Goal: Transaction & Acquisition: Purchase product/service

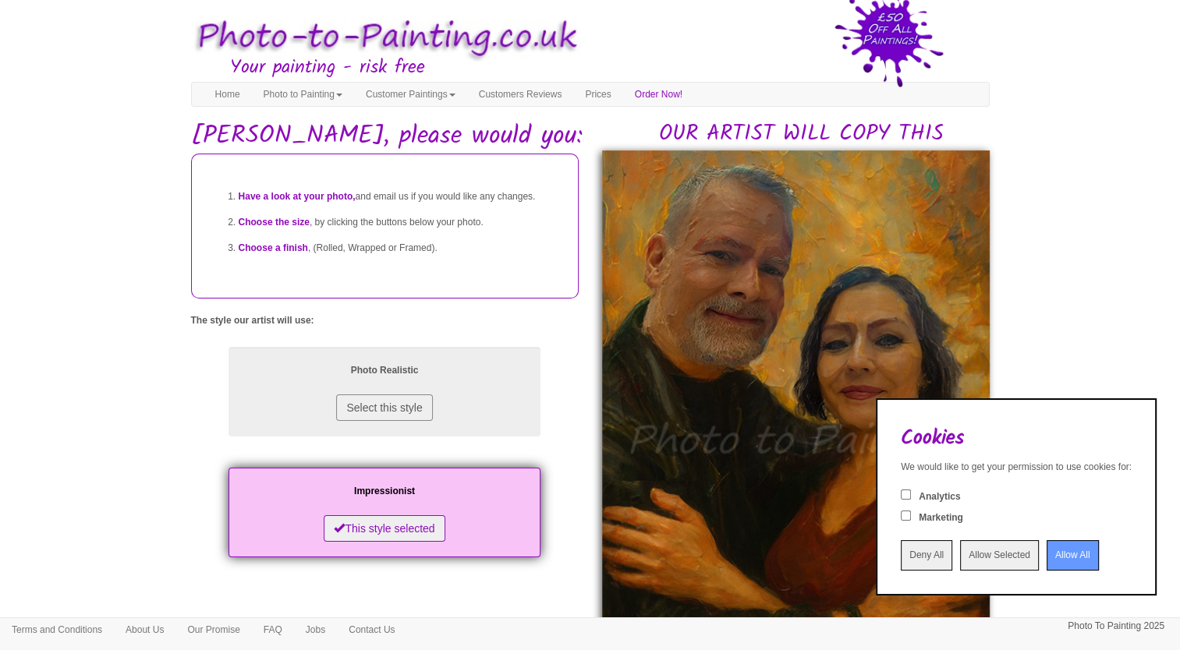
click at [1058, 560] on input "Allow All" at bounding box center [1072, 555] width 52 height 30
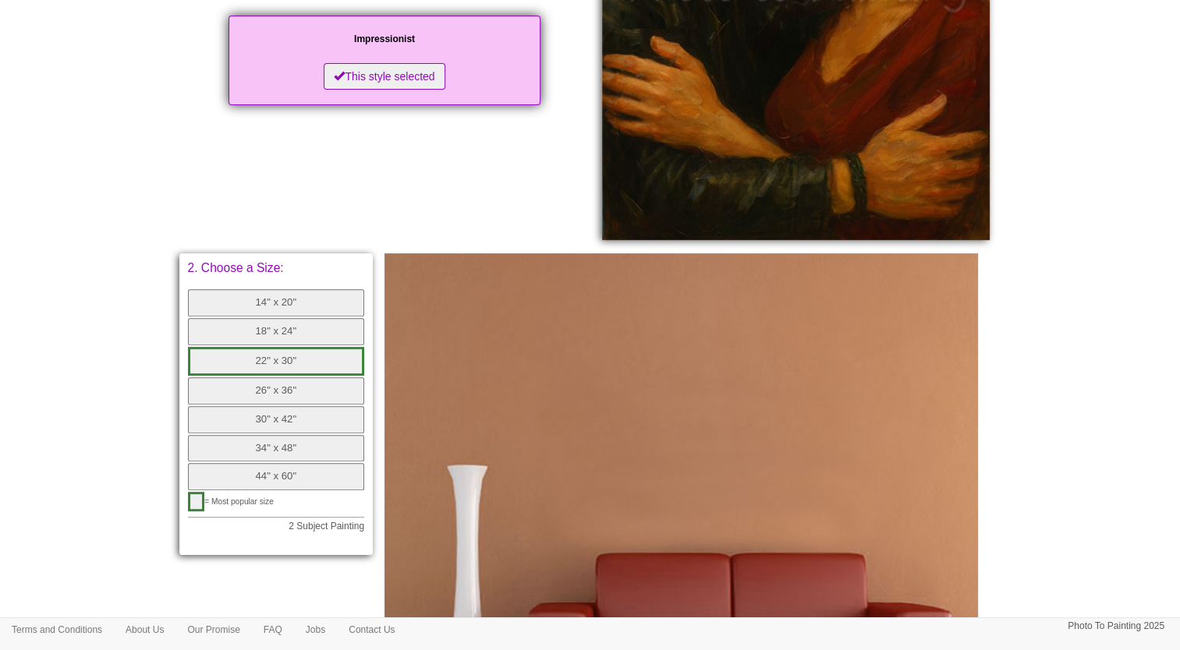
scroll to position [565, 0]
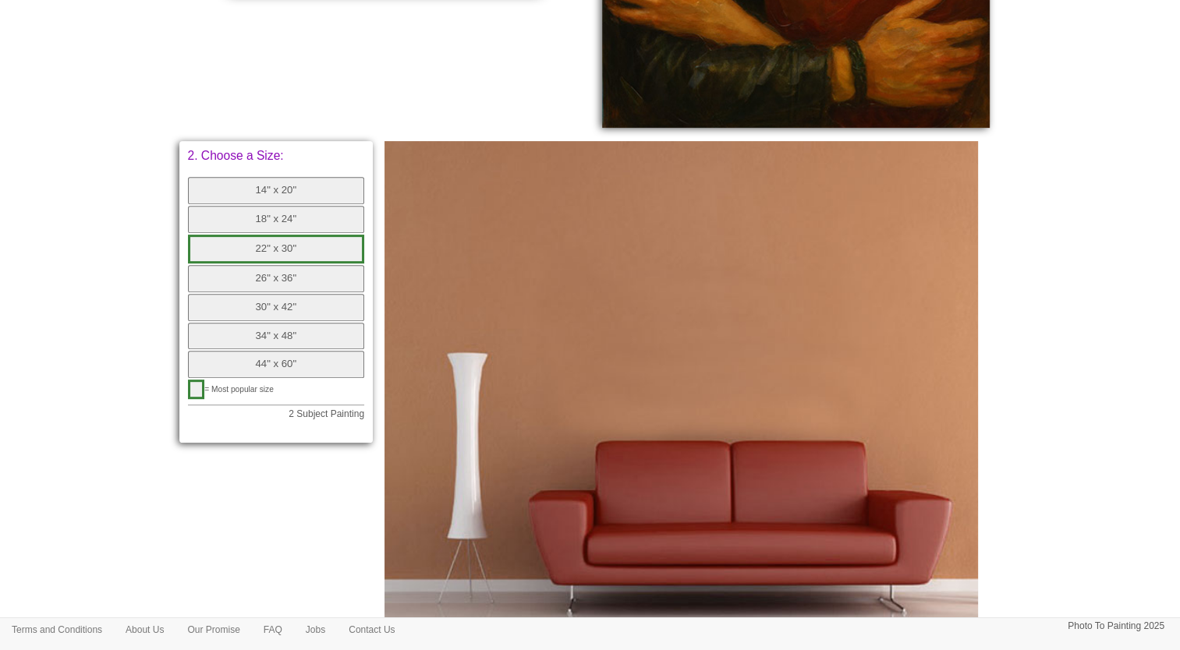
click at [271, 245] on button "22" x 30"" at bounding box center [276, 249] width 177 height 29
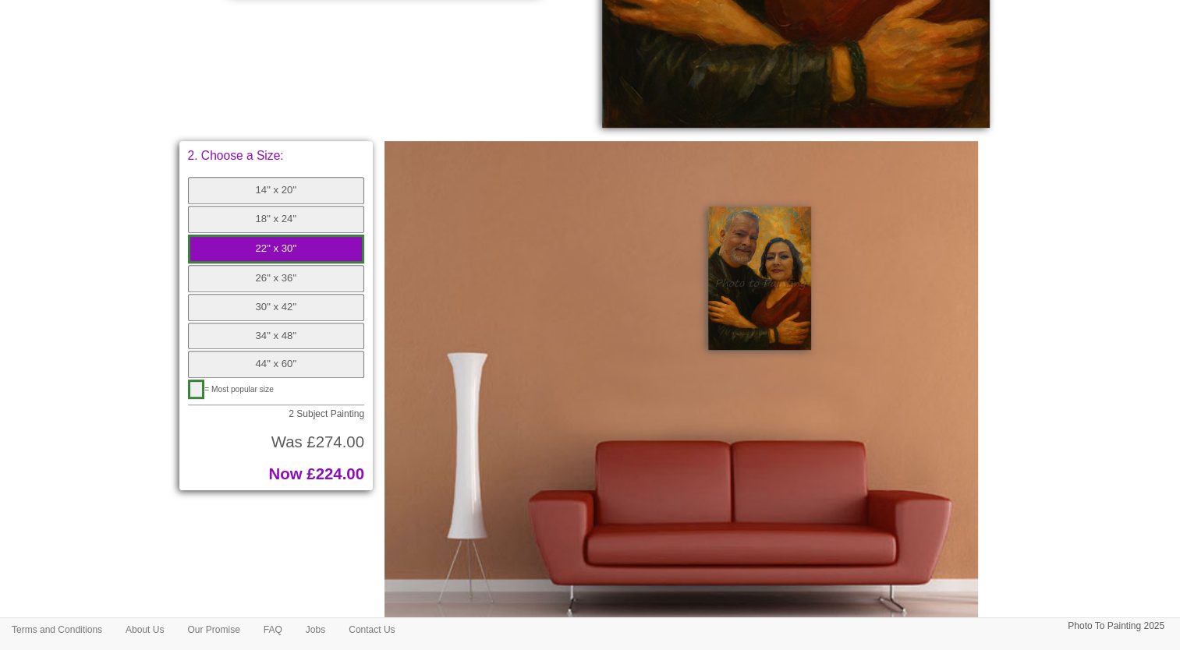
drag, startPoint x: 292, startPoint y: 226, endPoint x: 287, endPoint y: 237, distance: 12.2
click at [287, 237] on div "14" x 20" 18" x 24" 22" x 30" 26" x 36" 30" x 42" 34" x 48" 44" x 60"" at bounding box center [276, 278] width 177 height 203
click at [288, 231] on button "18" x 24"" at bounding box center [276, 219] width 177 height 27
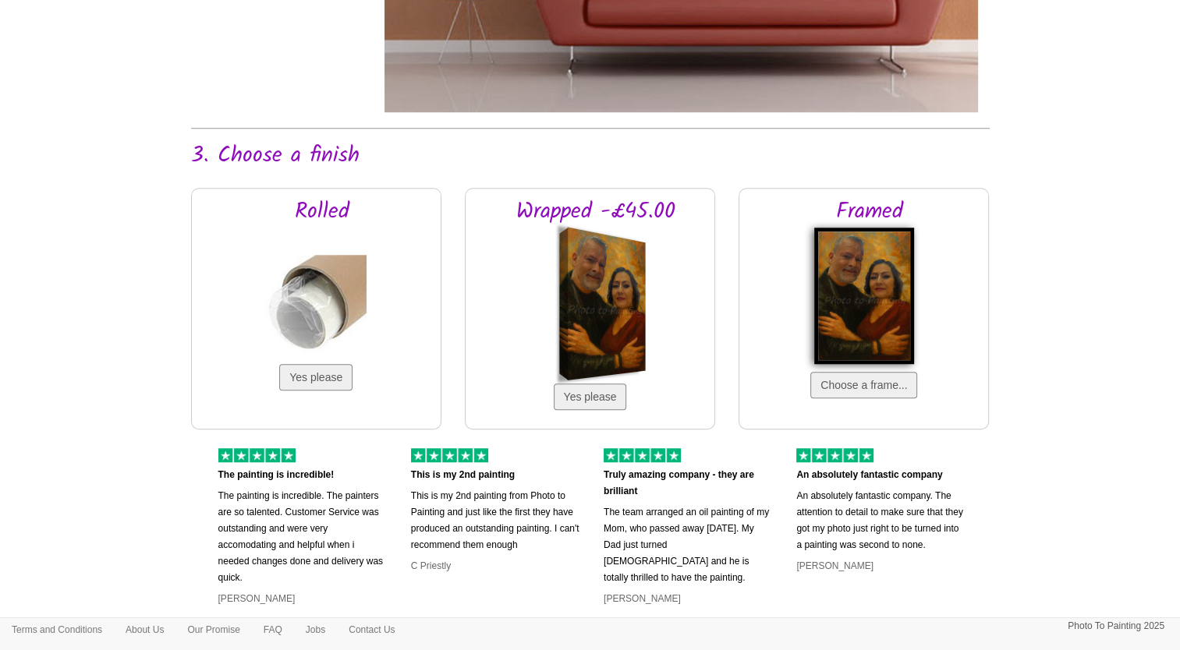
scroll to position [1107, 0]
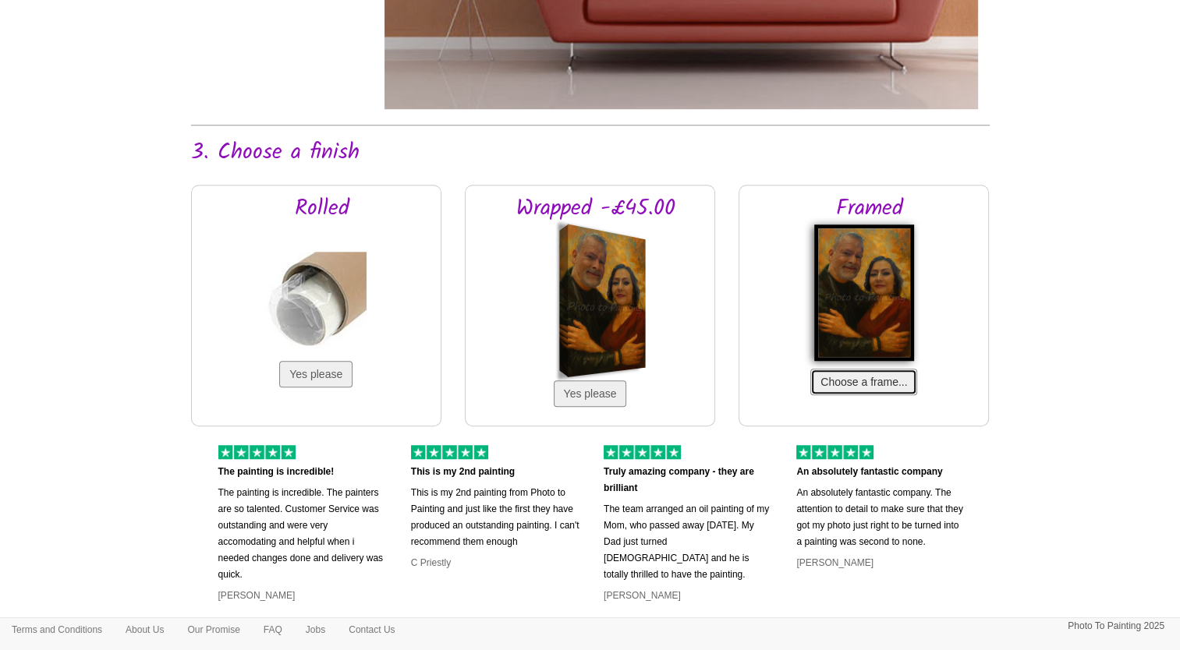
click at [866, 383] on button "Choose a frame..." at bounding box center [863, 382] width 107 height 27
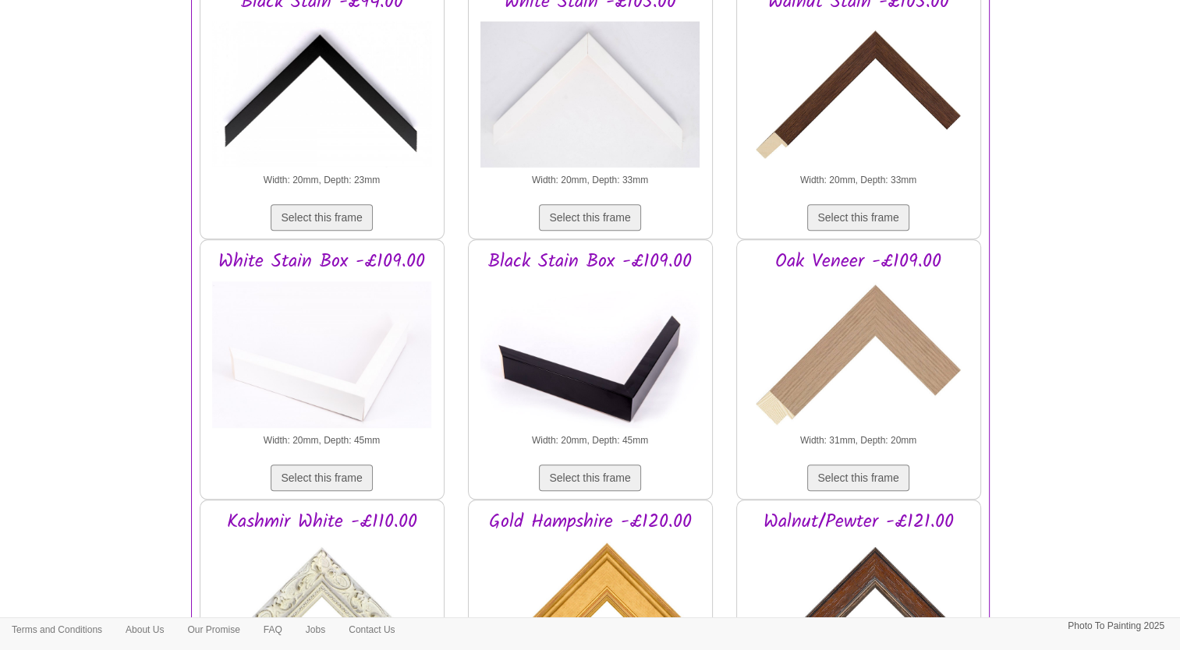
scroll to position [1186, 0]
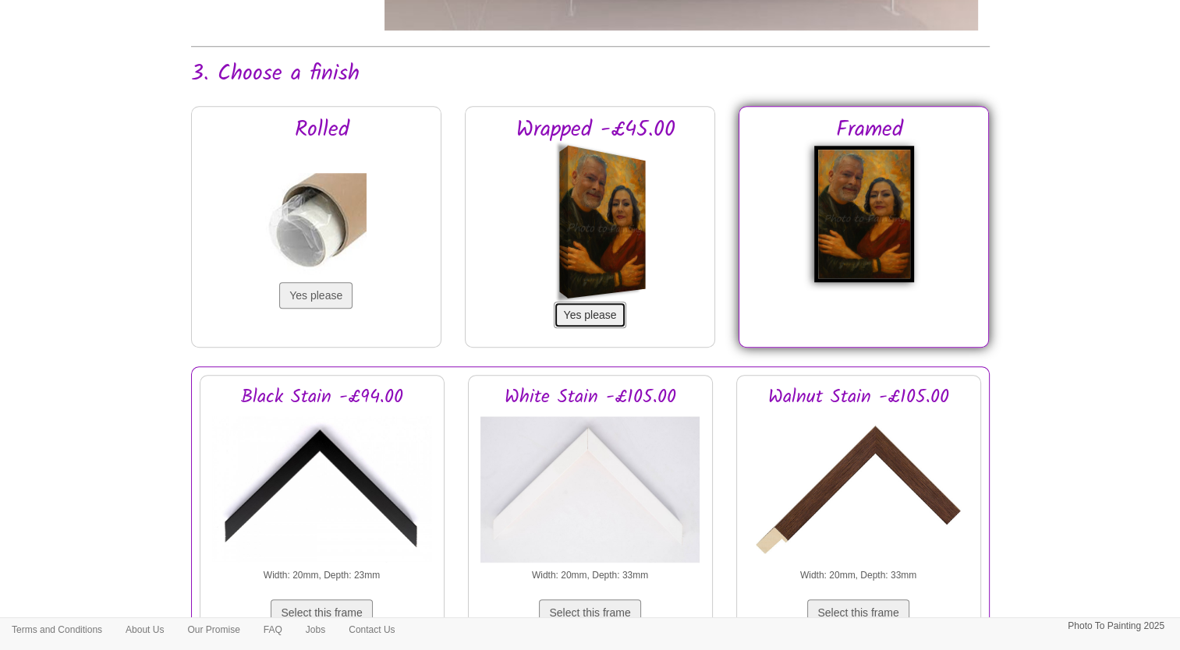
click at [585, 310] on button "Yes please" at bounding box center [590, 315] width 73 height 27
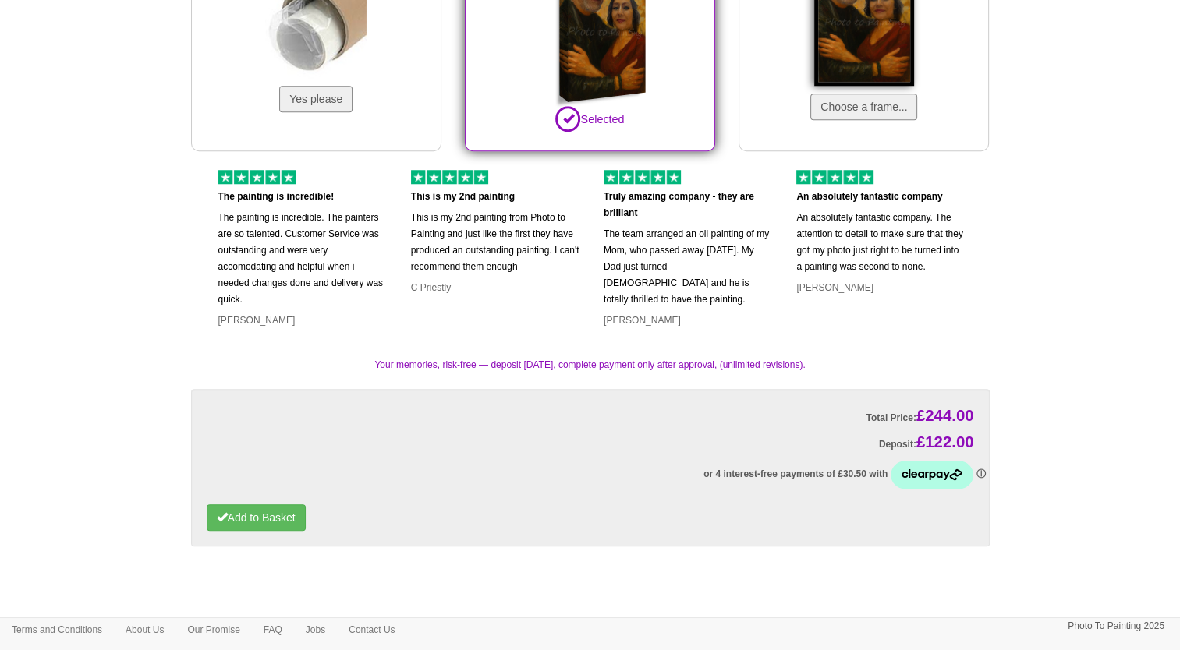
scroll to position [1410, 0]
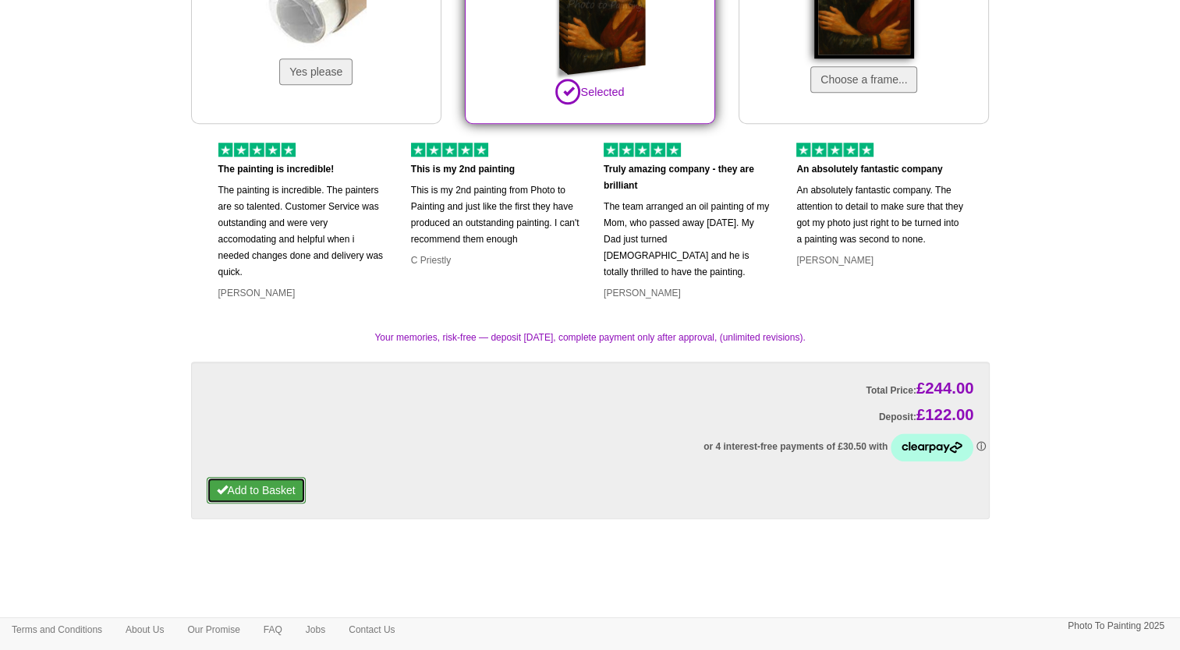
click at [278, 495] on button "Add to Basket" at bounding box center [256, 490] width 99 height 27
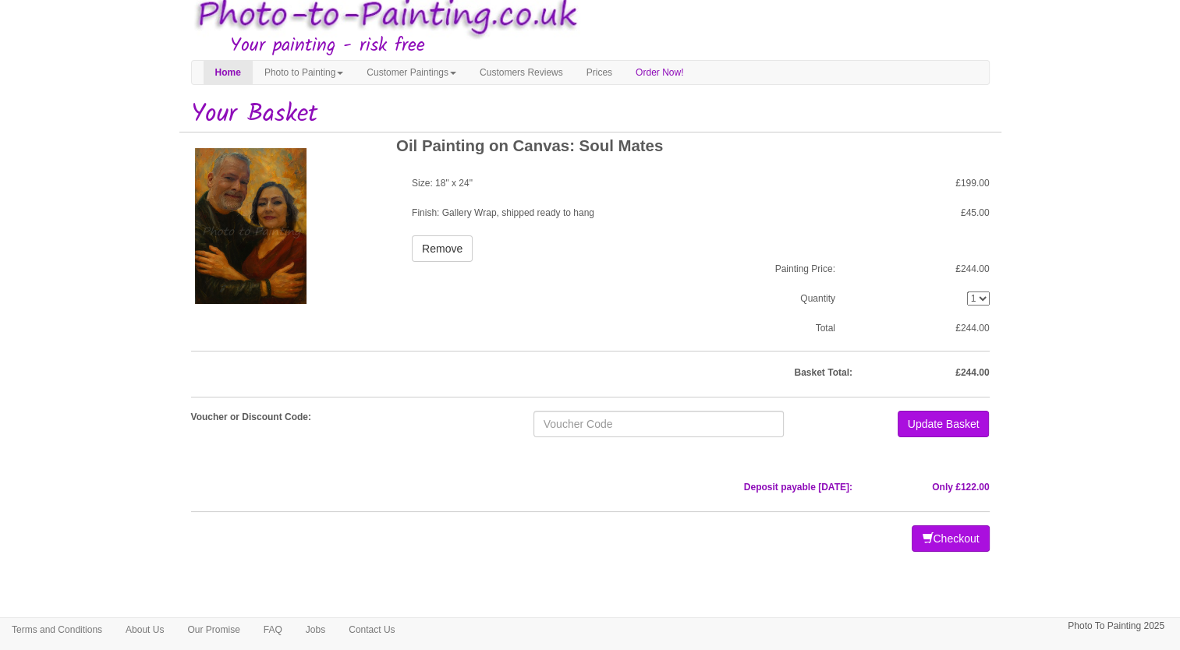
scroll to position [33, 0]
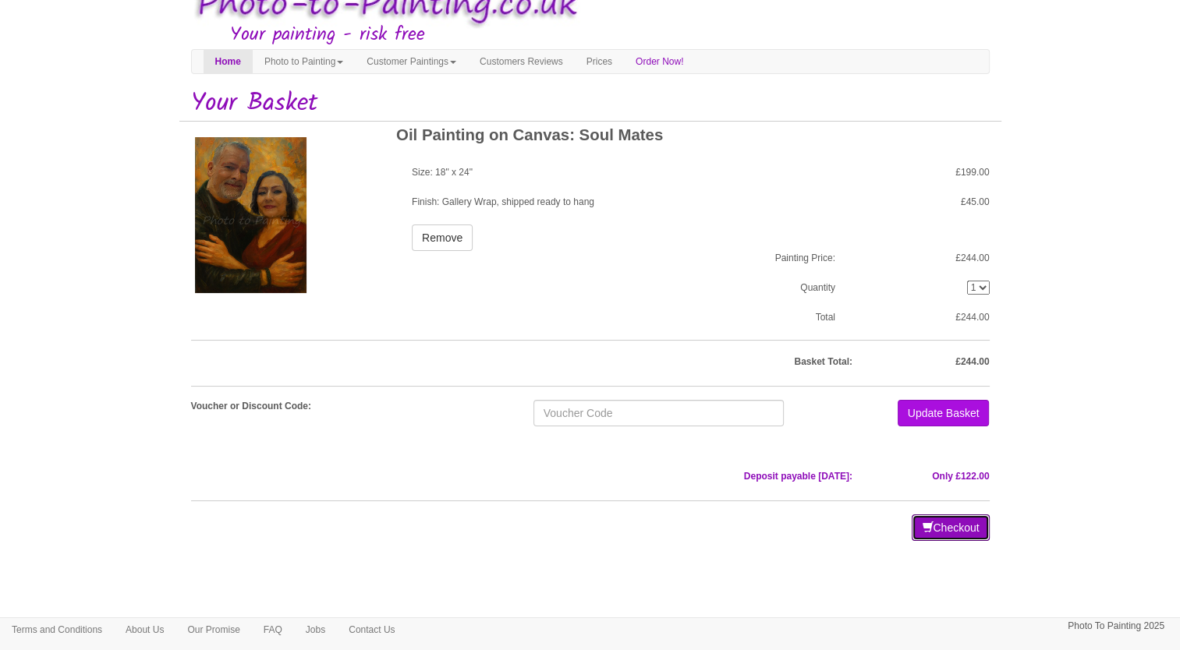
click at [968, 532] on button "Checkout" at bounding box center [949, 528] width 77 height 27
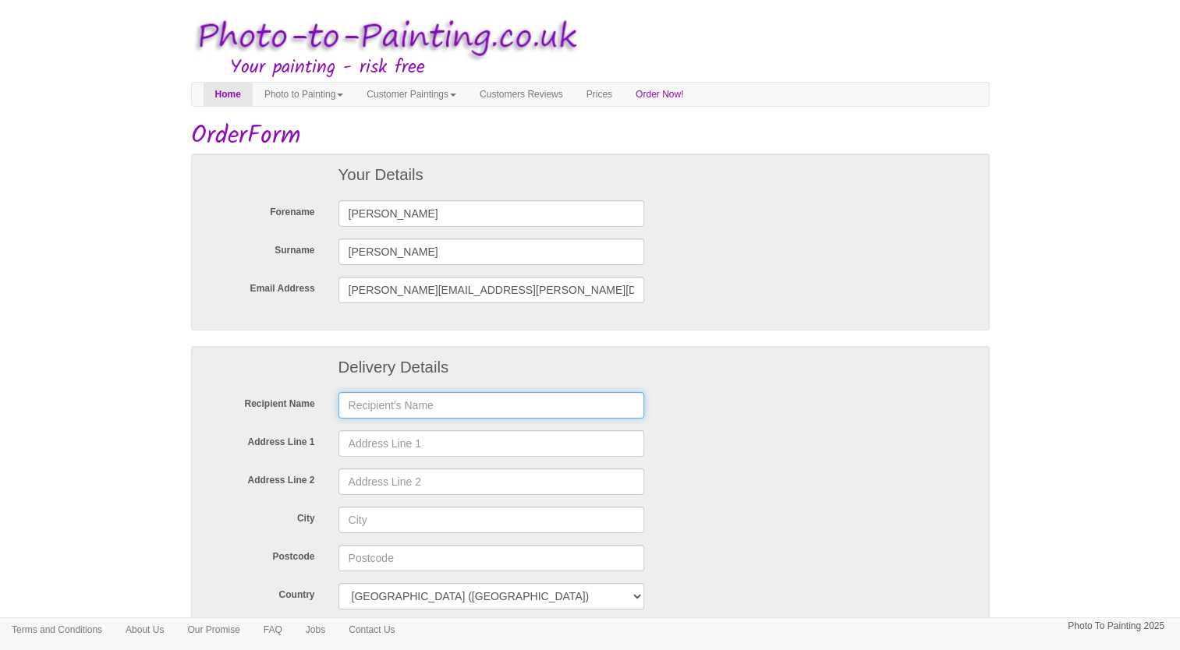
click at [366, 408] on input "text" at bounding box center [491, 405] width 306 height 27
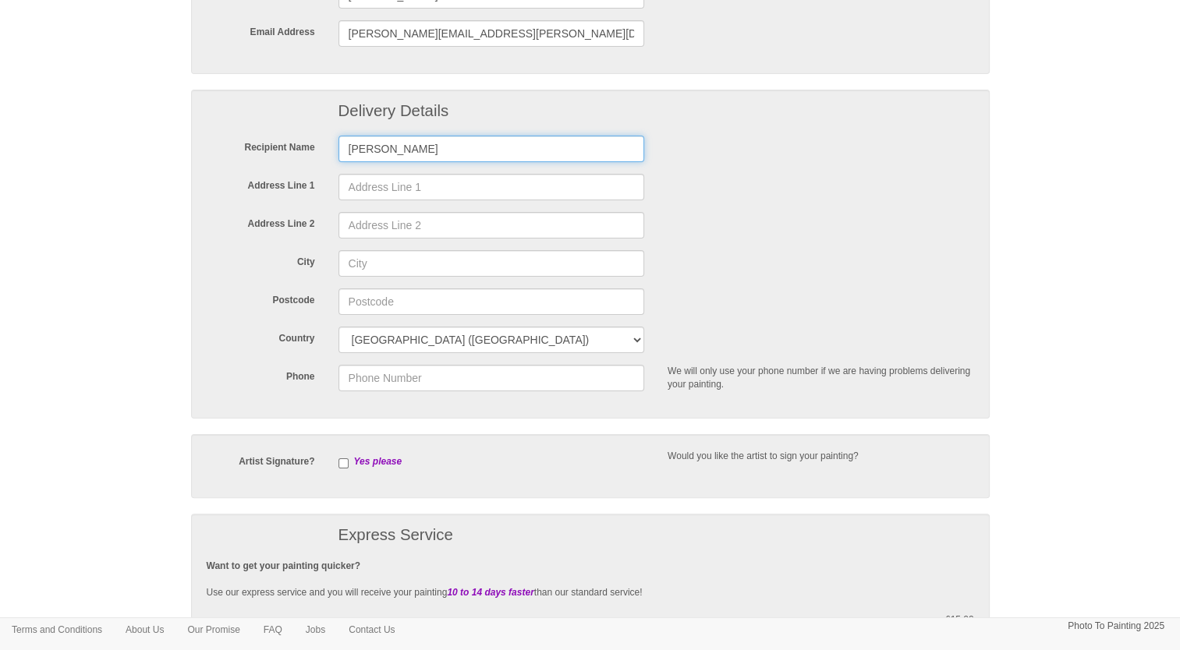
scroll to position [257, 0]
type input "Paul Anderson"
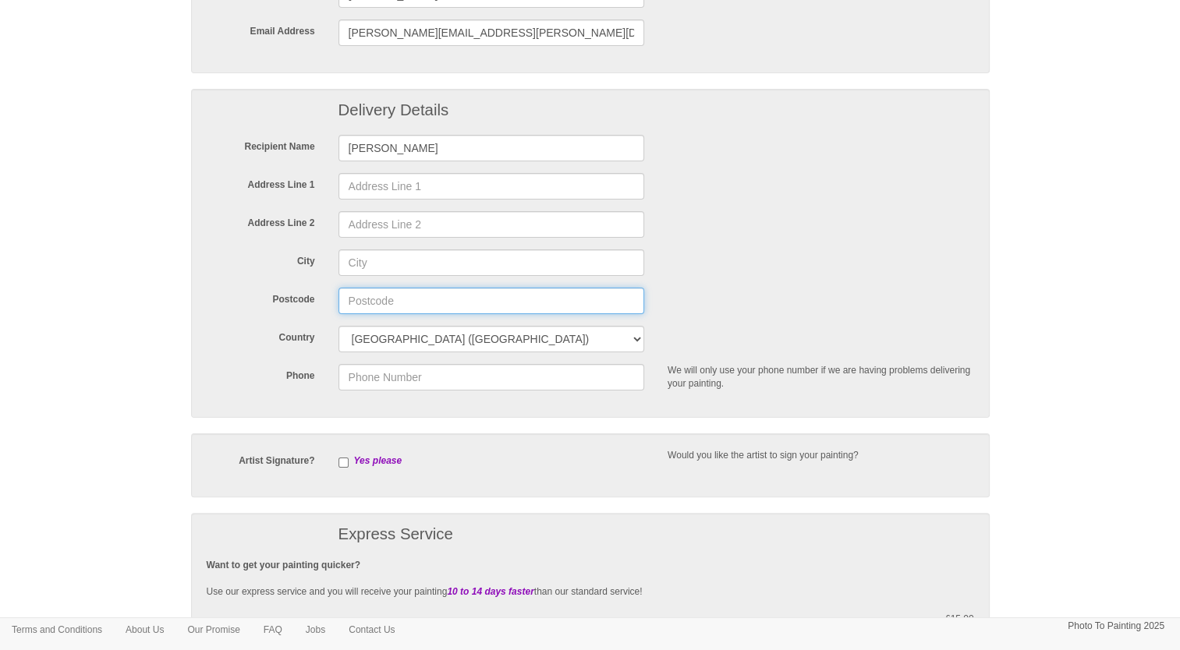
click at [379, 303] on input "Postcode" at bounding box center [491, 301] width 306 height 27
click at [435, 301] on input "da26qd" at bounding box center [491, 301] width 306 height 27
type input "da26qd"
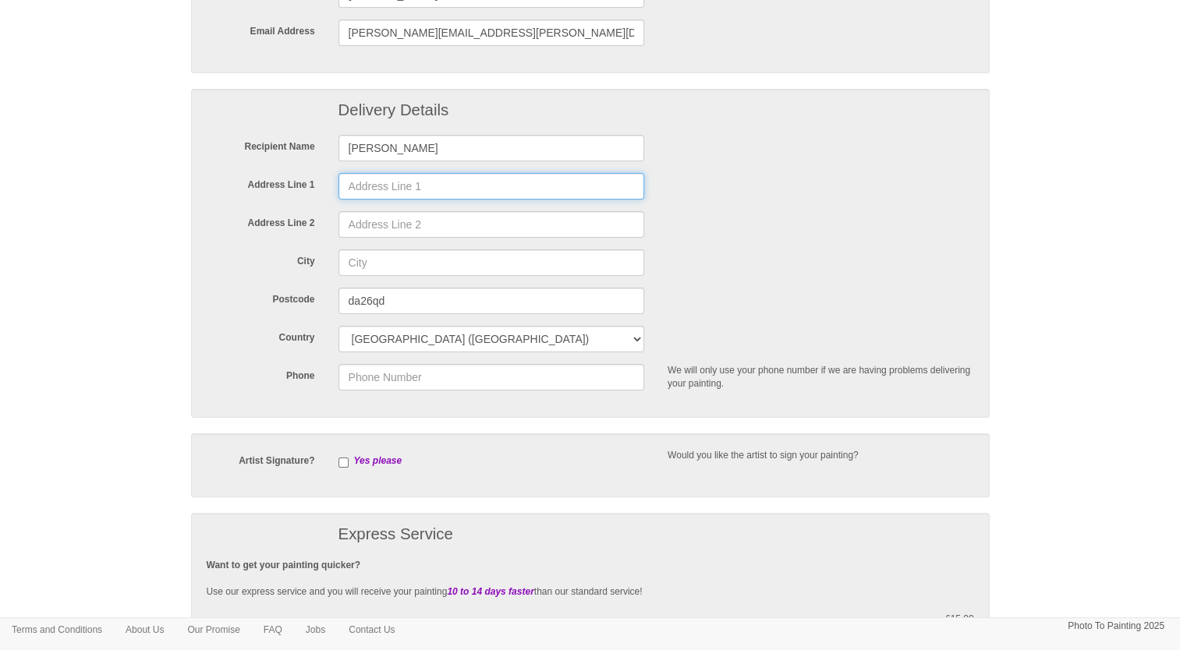
click at [368, 182] on input "Address Line 1" at bounding box center [491, 186] width 306 height 27
type input "Regus House Victory WAY"
type input "Crossways Business Park"
type input "Dartford"
type input "07824344464"
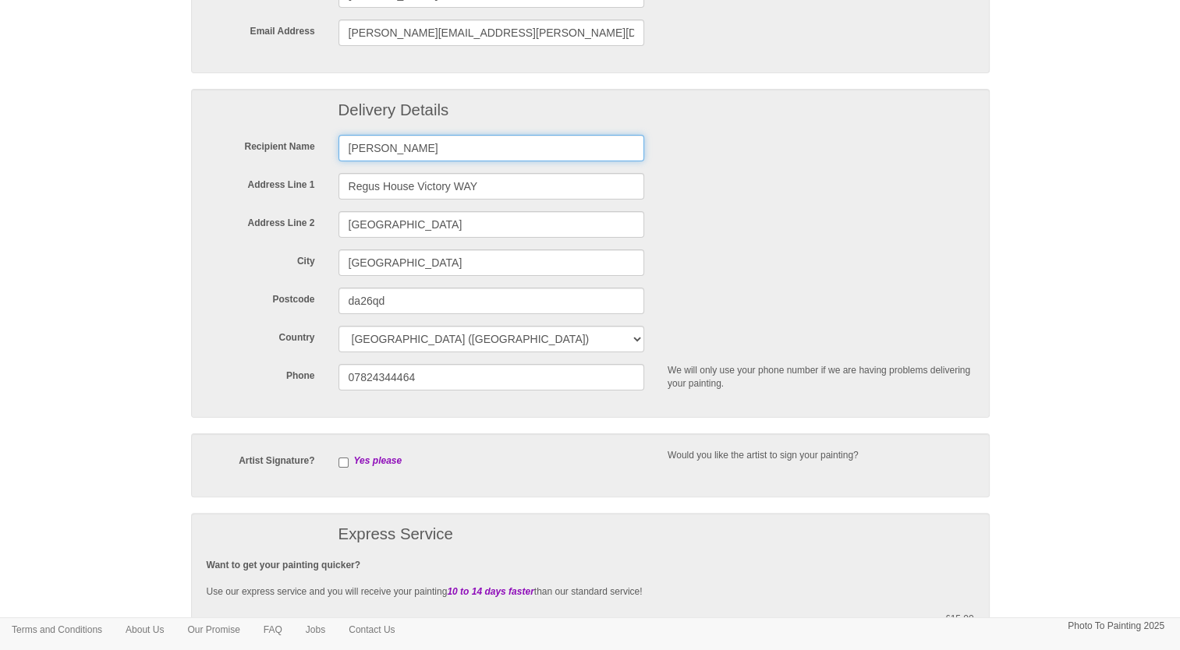
click at [435, 148] on input "Paul Anderson" at bounding box center [491, 148] width 306 height 27
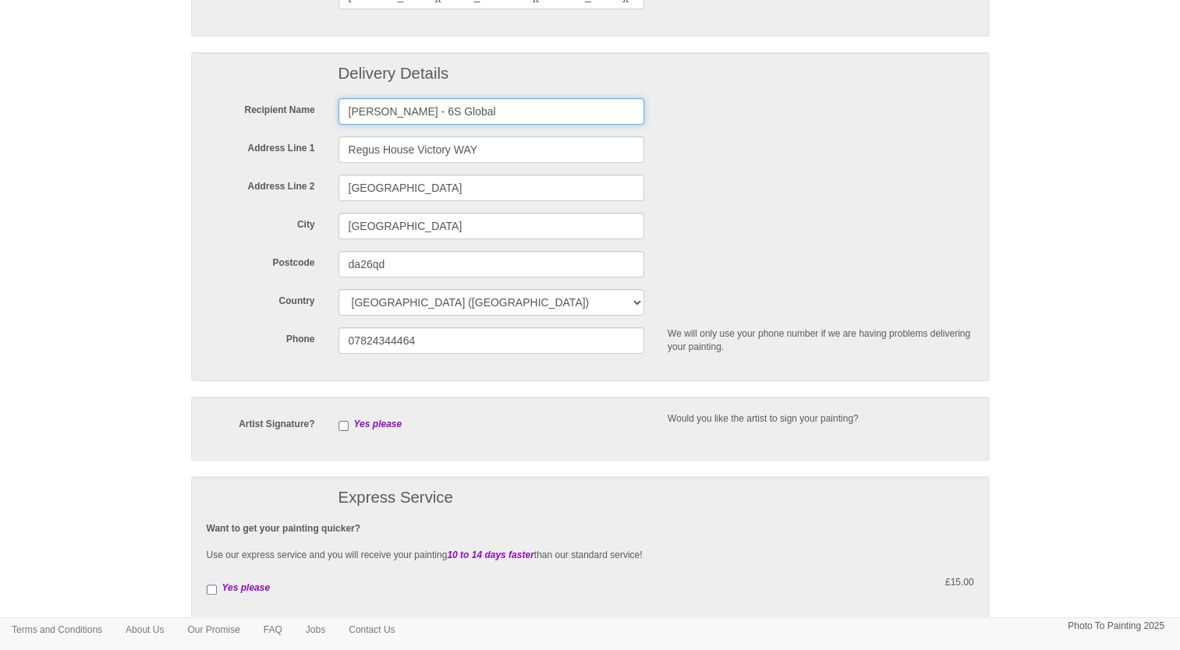
scroll to position [314, 0]
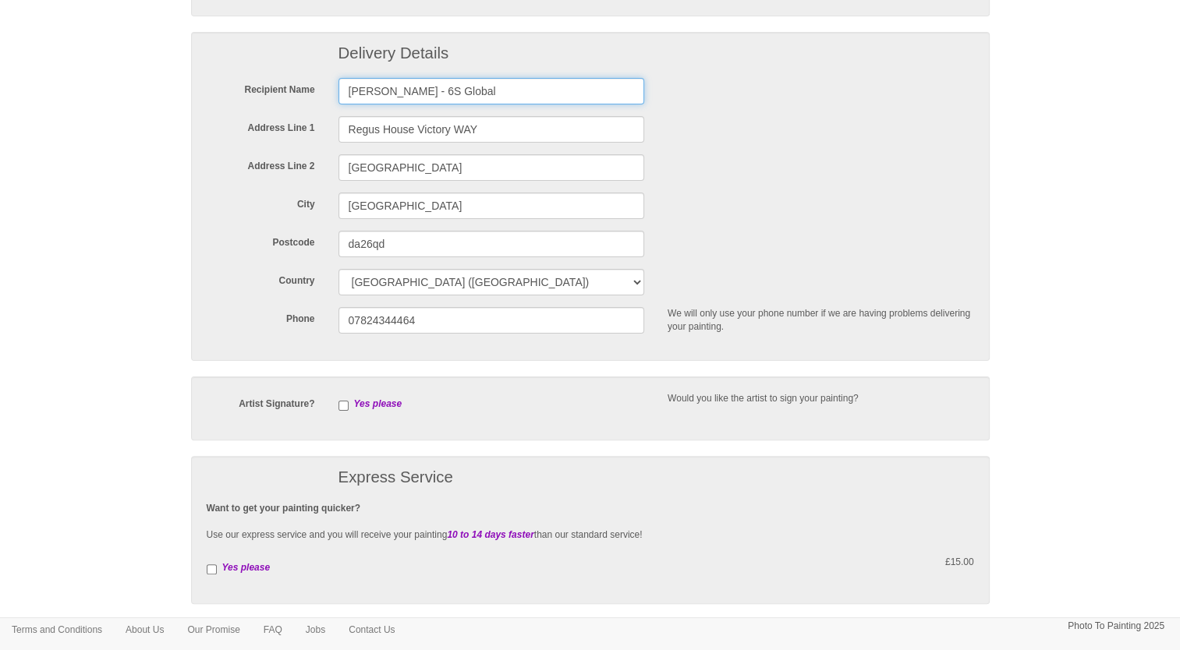
type input "Paul Anderson - 6S Global"
click at [345, 401] on input "checkbox" at bounding box center [343, 406] width 10 height 10
checkbox input "true"
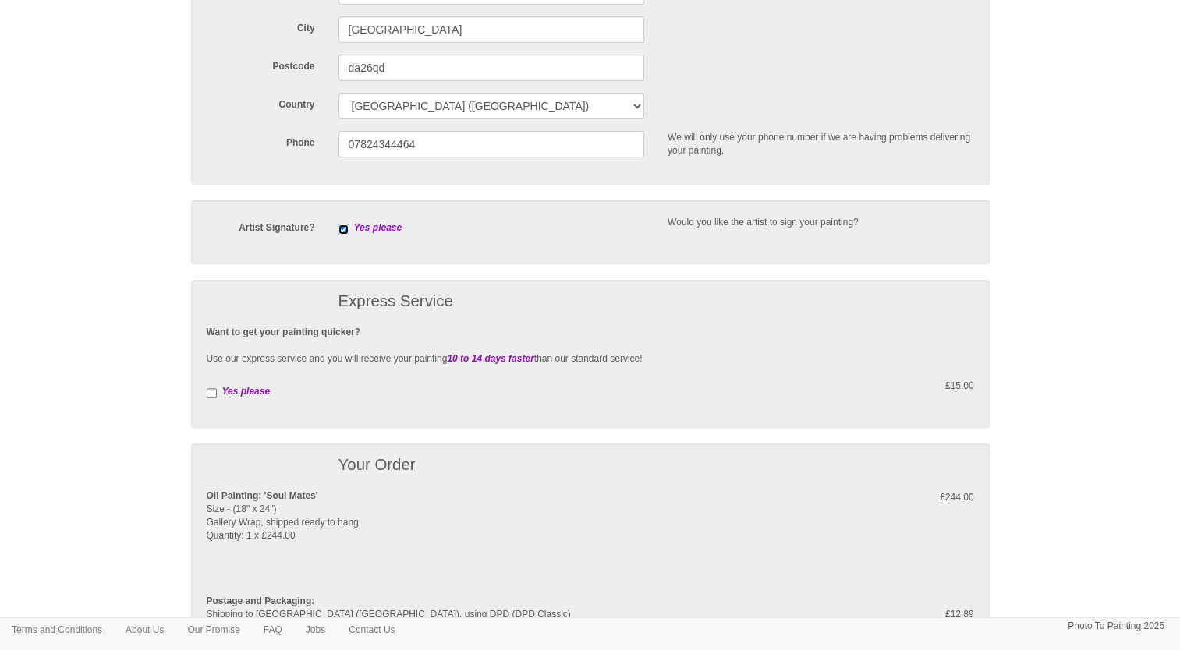
scroll to position [555, 0]
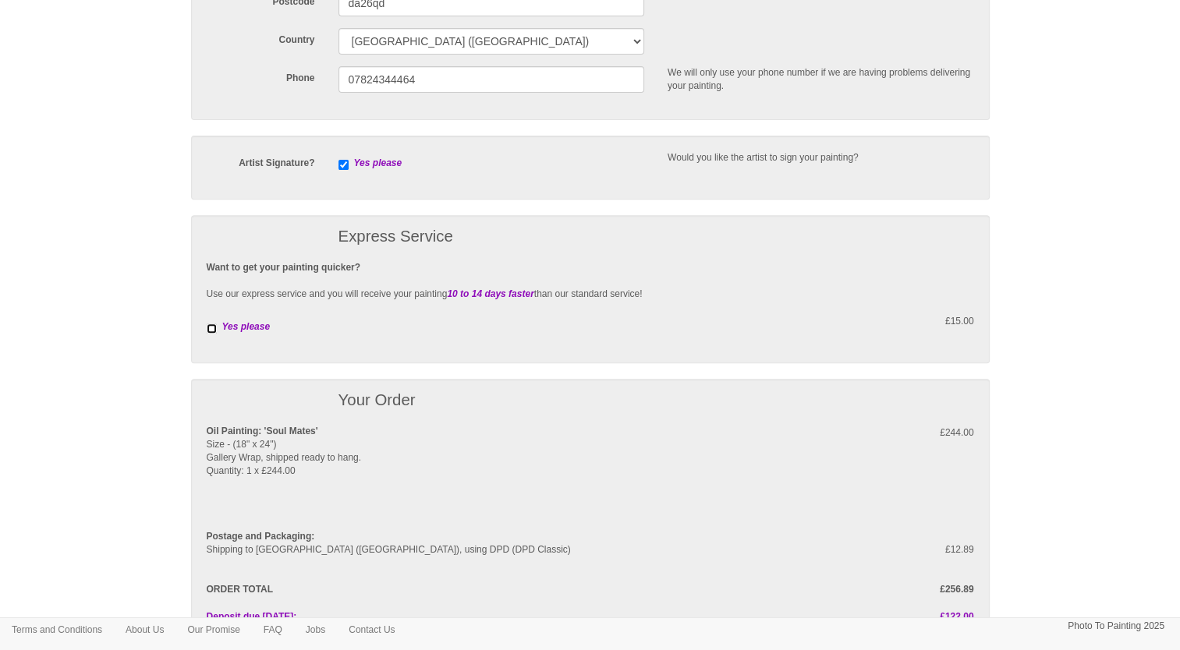
click at [207, 329] on input "checkbox" at bounding box center [212, 329] width 10 height 10
checkbox input "true"
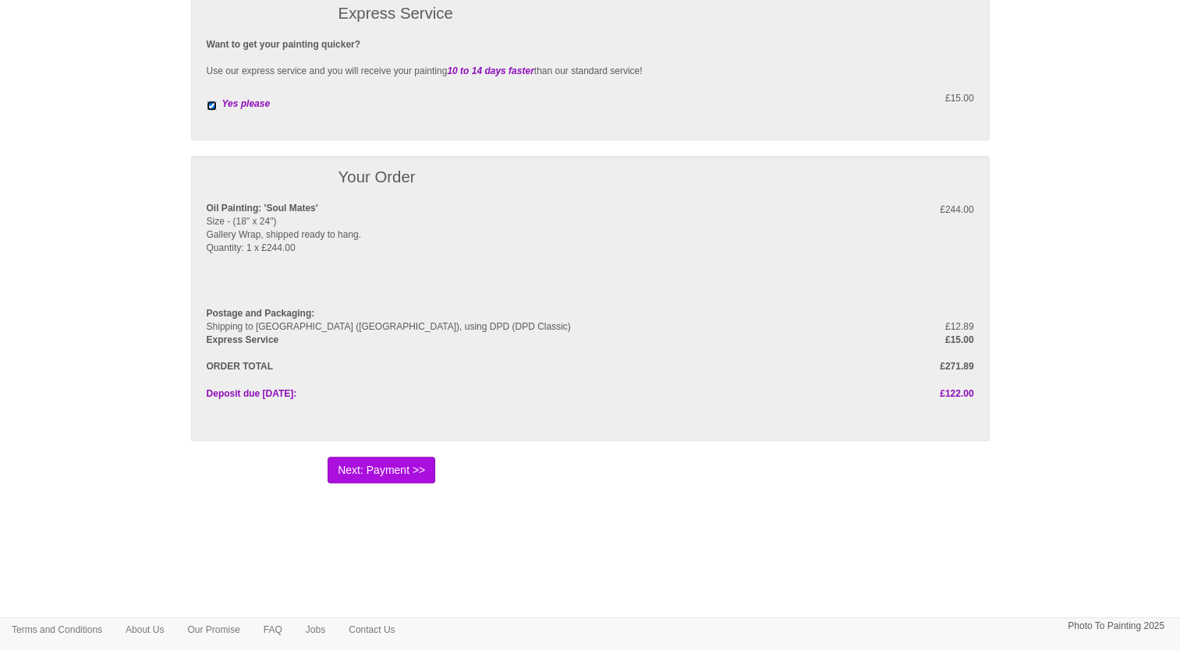
scroll to position [784, 0]
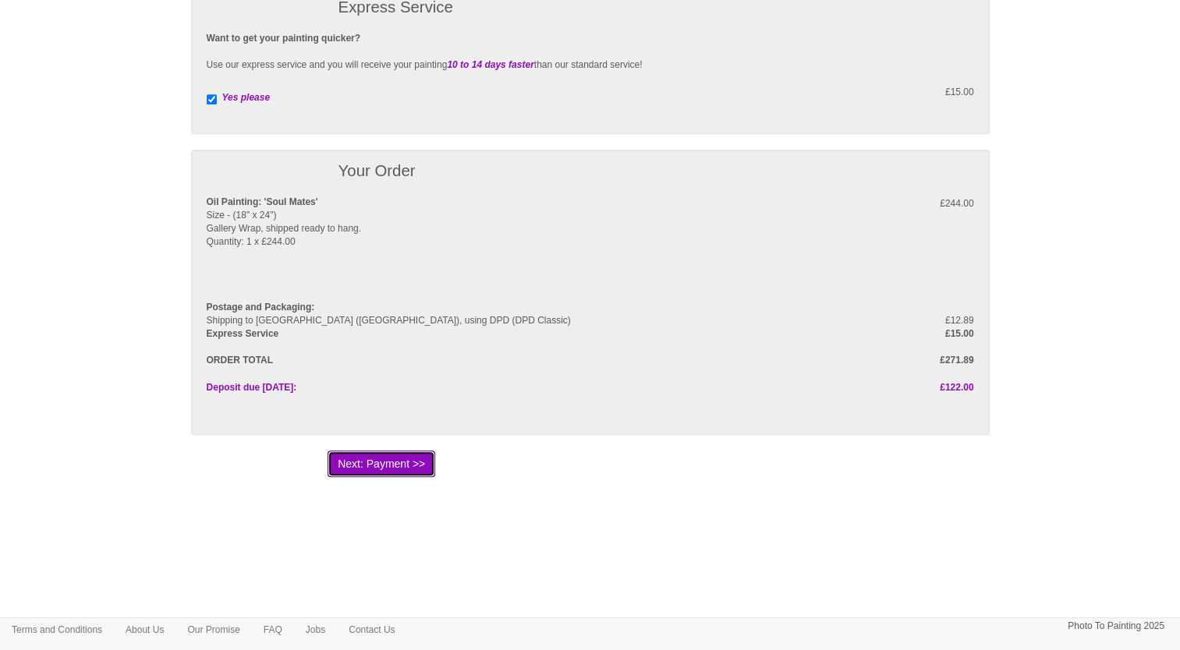
click at [395, 464] on button "Next: Payment >>" at bounding box center [381, 464] width 108 height 27
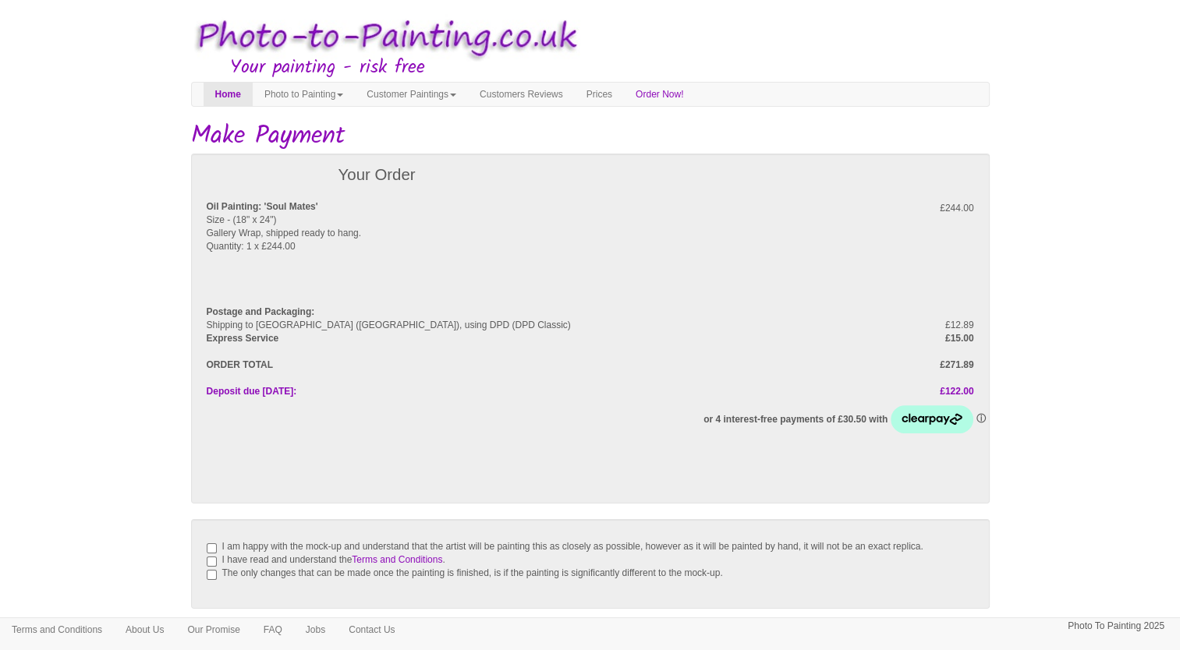
scroll to position [165, 0]
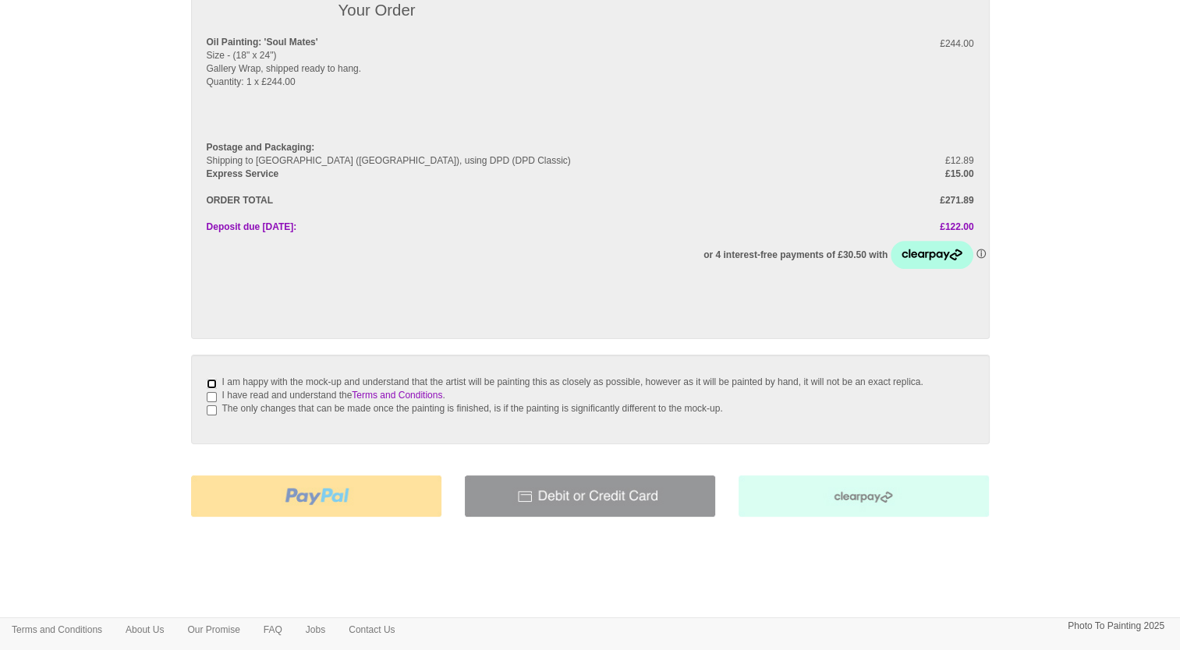
click at [212, 380] on input "I am happy with the mock-up and understand that the artist will be painting thi…" at bounding box center [212, 384] width 10 height 10
checkbox input "true"
click at [216, 380] on div "I am happy with the mock-up and understand that the artist will be painting thi…" at bounding box center [590, 399] width 767 height 59
drag, startPoint x: 207, startPoint y: 39, endPoint x: 378, endPoint y: 68, distance: 173.2
click at [378, 68] on div "Oil Painting: 'Soul Mates' Size - (18" x 24") Gallery Wrap, shipped ready to ha…" at bounding box center [491, 69] width 593 height 67
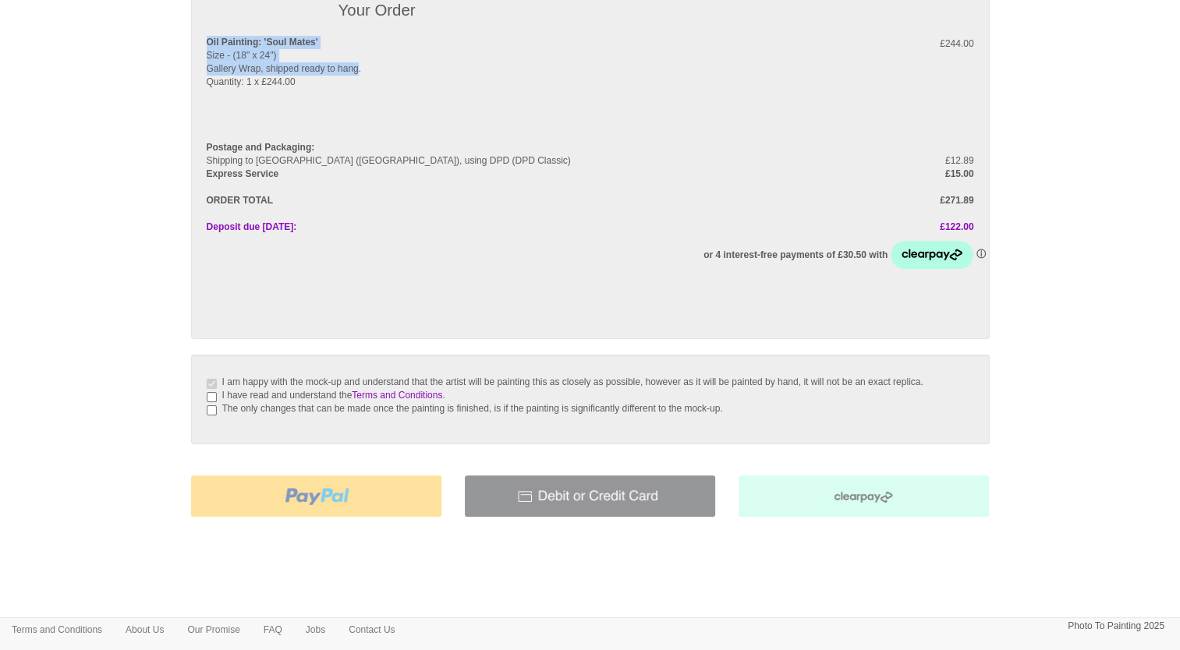
copy div "Oil Painting: 'Soul Mates' Size - (18" x 24") Gallery Wrap, shipped ready to ha…"
